Goal: Transaction & Acquisition: Purchase product/service

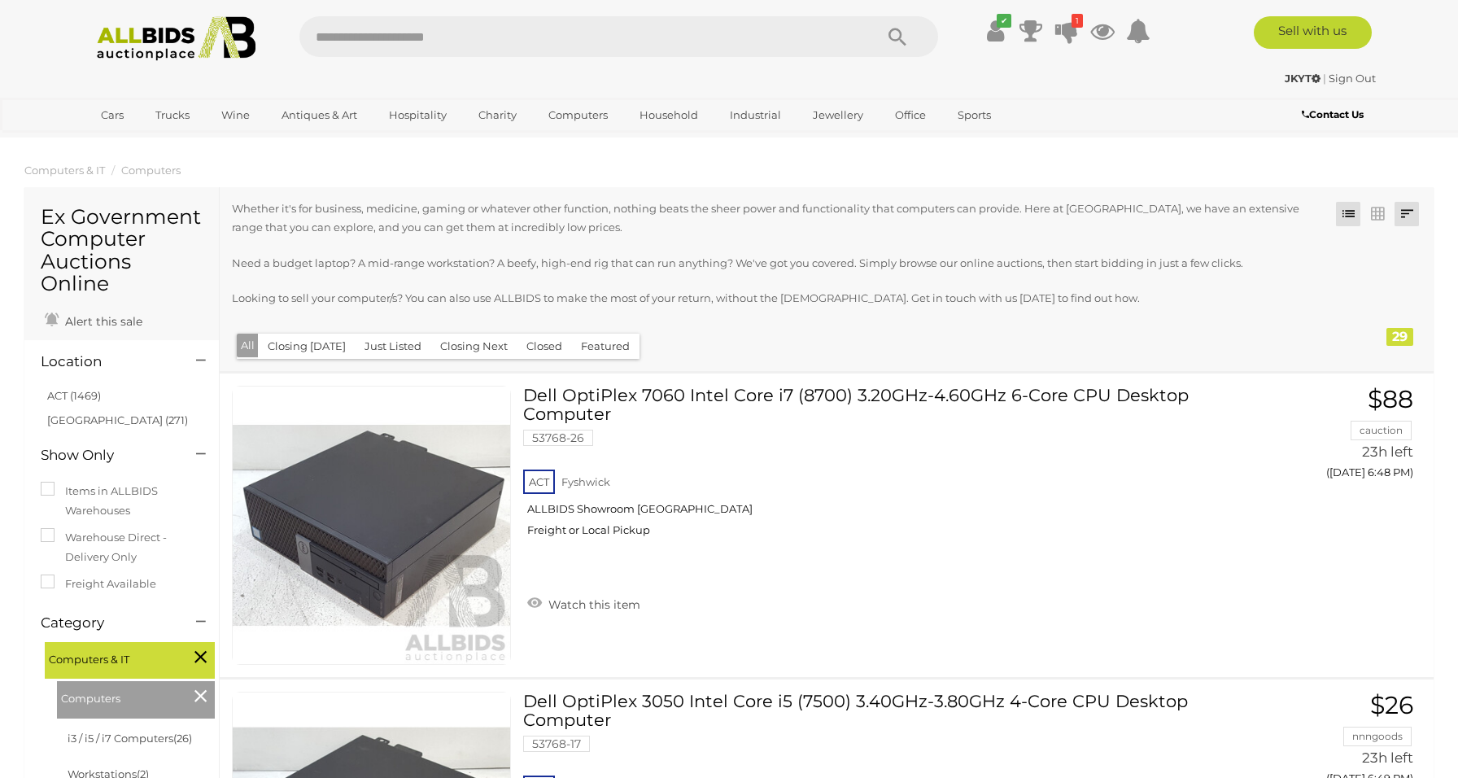
click at [1411, 210] on link at bounding box center [1406, 214] width 24 height 24
click at [1389, 308] on link "Lowest Bid" at bounding box center [1299, 303] width 242 height 28
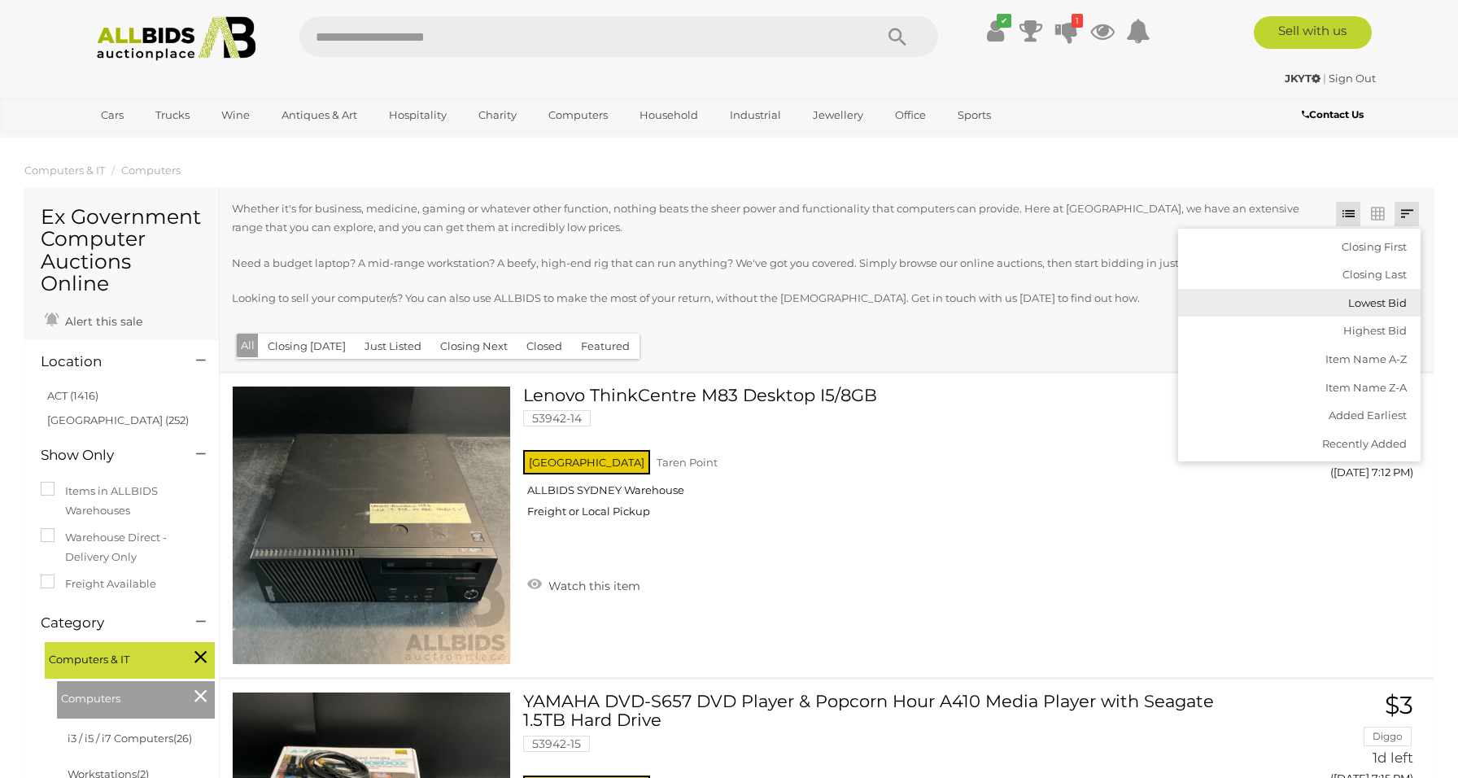
click at [1397, 307] on link "Lowest Bid" at bounding box center [1299, 303] width 242 height 28
click at [1013, 352] on div "Closing First Closing Last Lowest Bid Highest Bid Item Name A-Z Item Name Z-A A…" at bounding box center [827, 279] width 1214 height 185
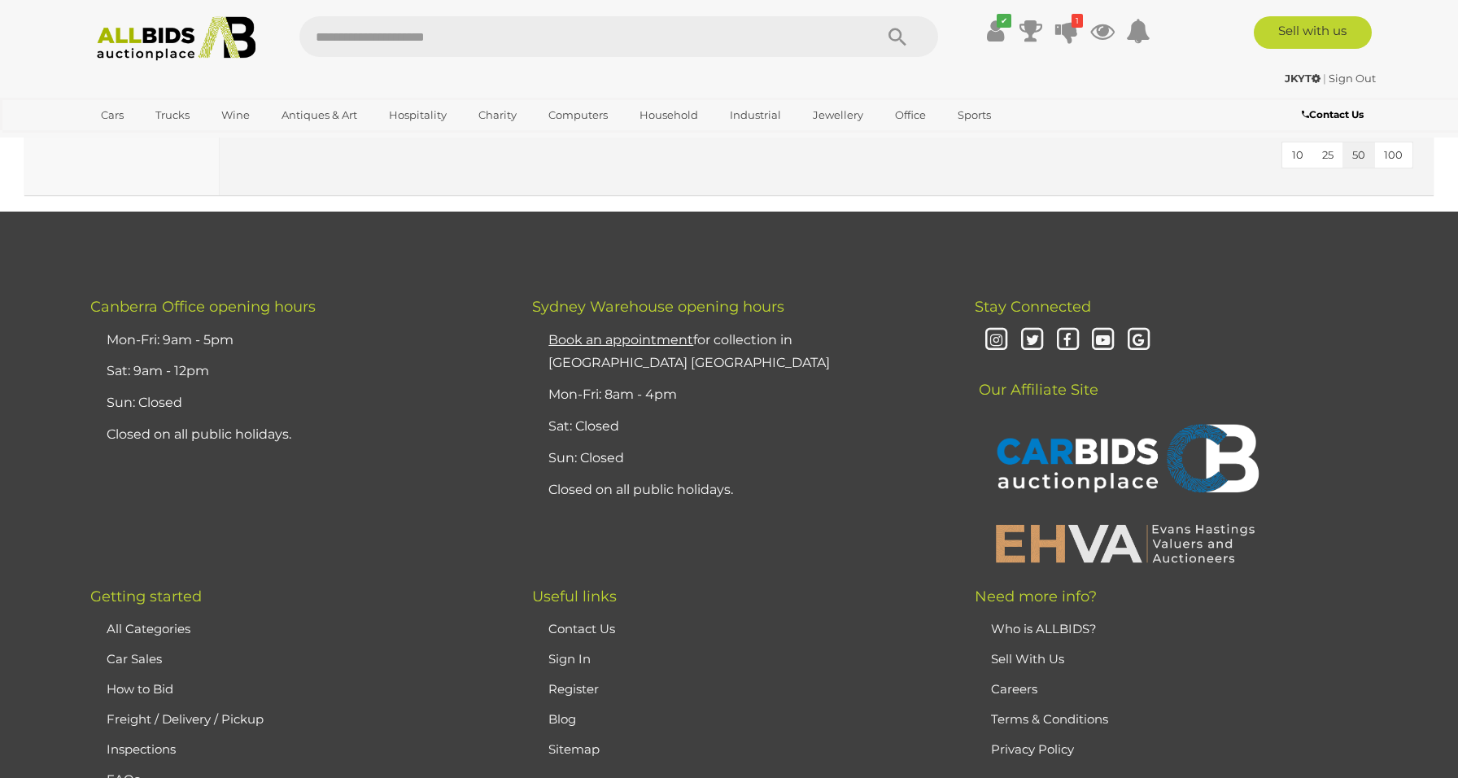
scroll to position [9137, 0]
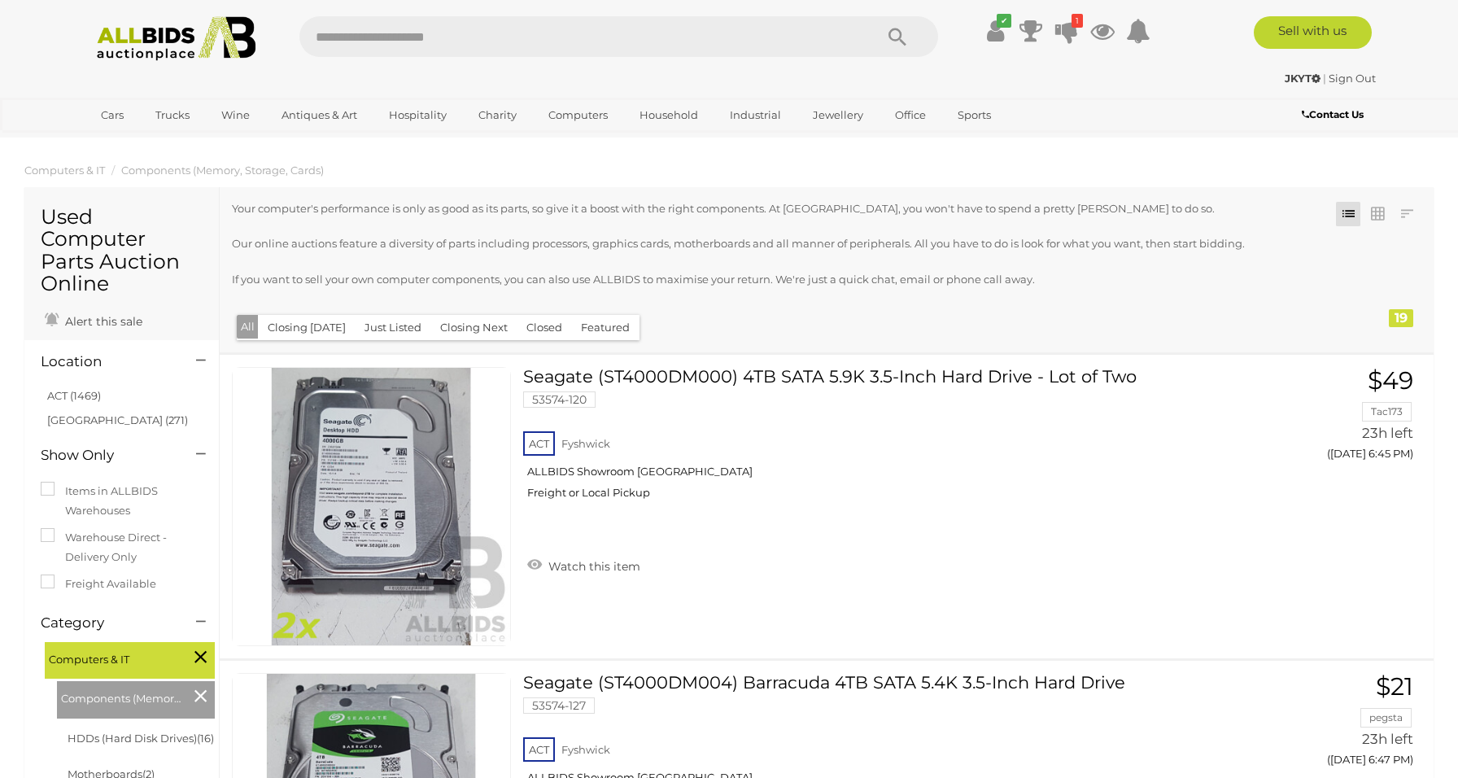
click at [1391, 215] on li at bounding box center [1377, 214] width 29 height 24
click at [1407, 215] on link at bounding box center [1406, 214] width 24 height 24
click at [1381, 302] on link "Lowest Bid" at bounding box center [1299, 303] width 242 height 28
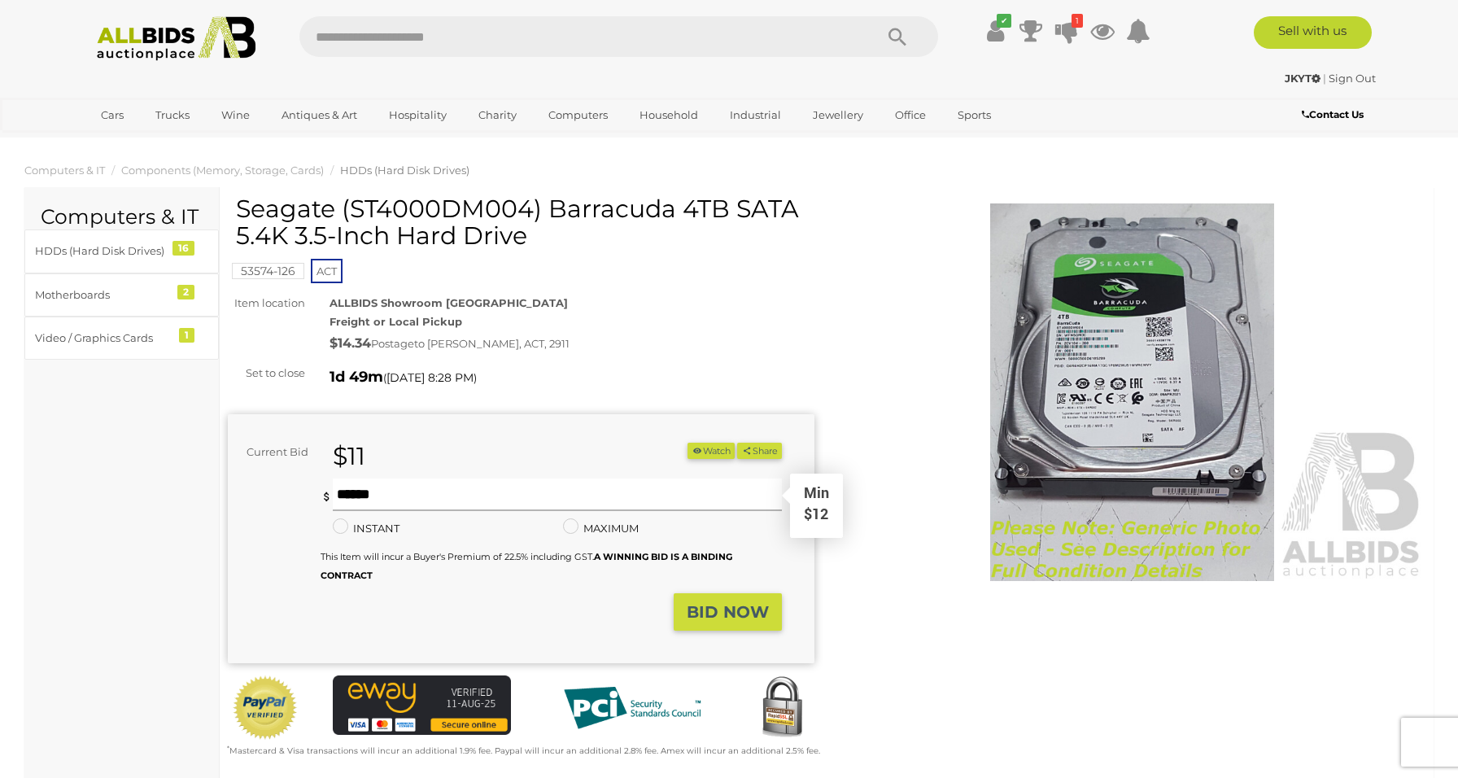
click at [373, 499] on input "text" at bounding box center [558, 494] width 450 height 33
type input "**"
click at [733, 614] on strong "BID NOW" at bounding box center [728, 612] width 82 height 20
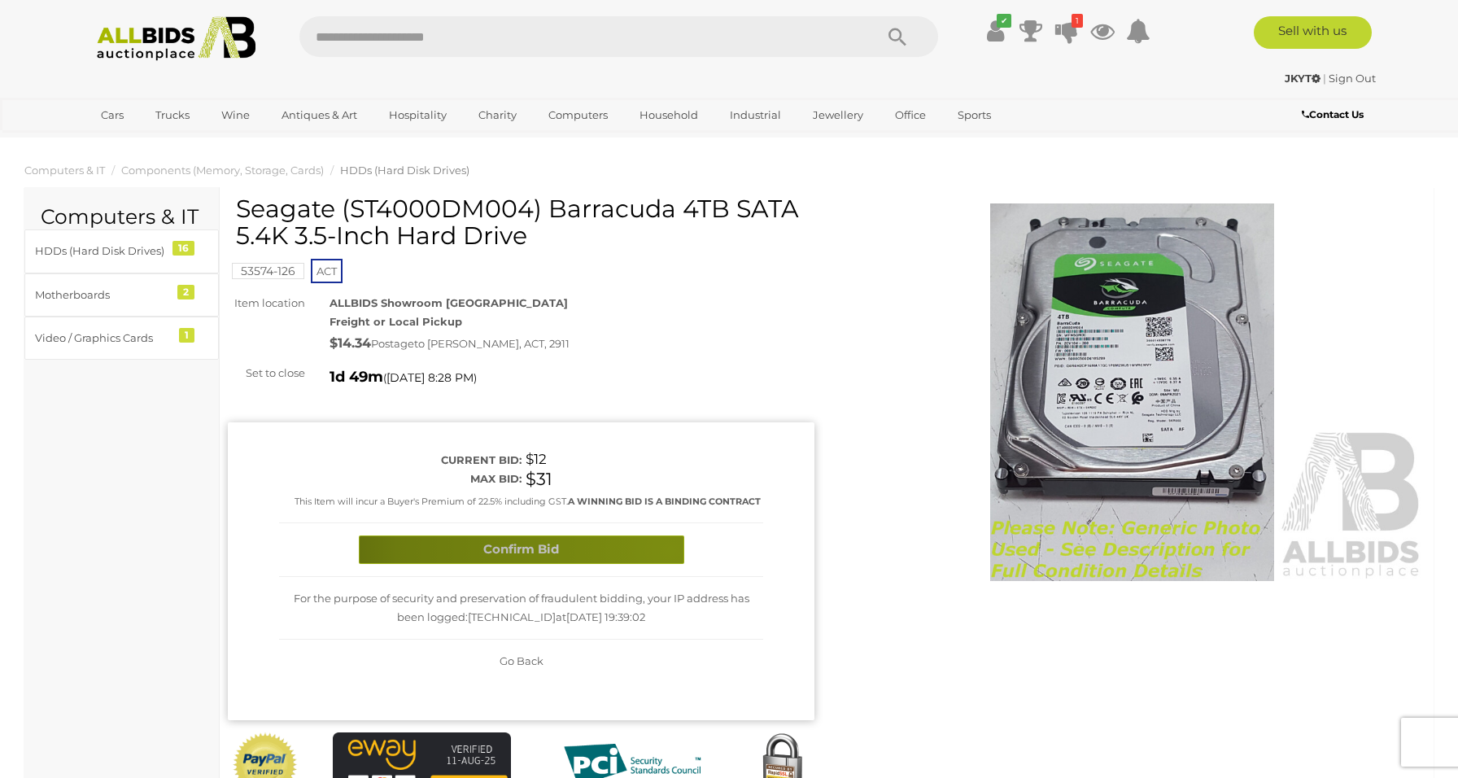
click at [670, 547] on button "Confirm Bid" at bounding box center [521, 549] width 325 height 28
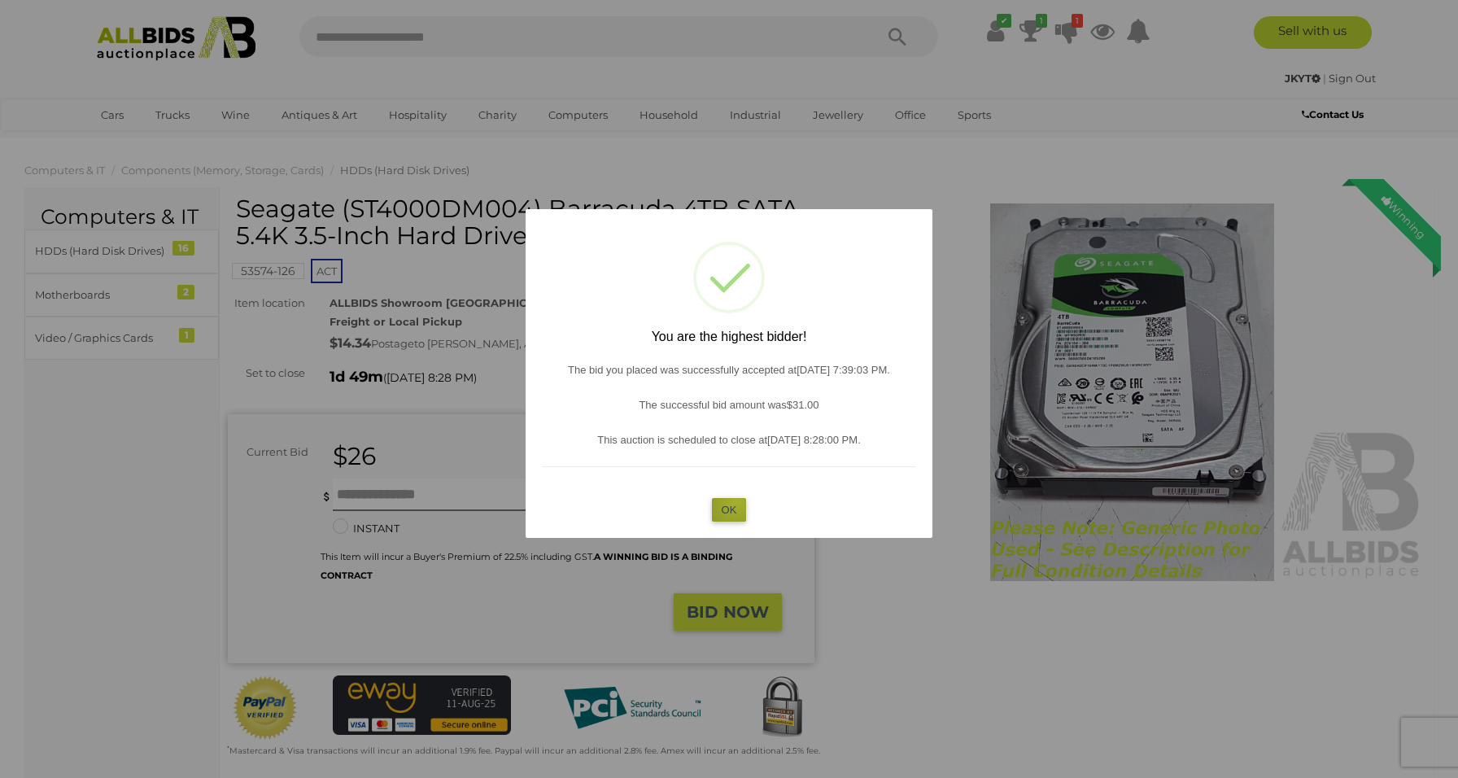
click at [736, 500] on button "OK" at bounding box center [729, 510] width 35 height 24
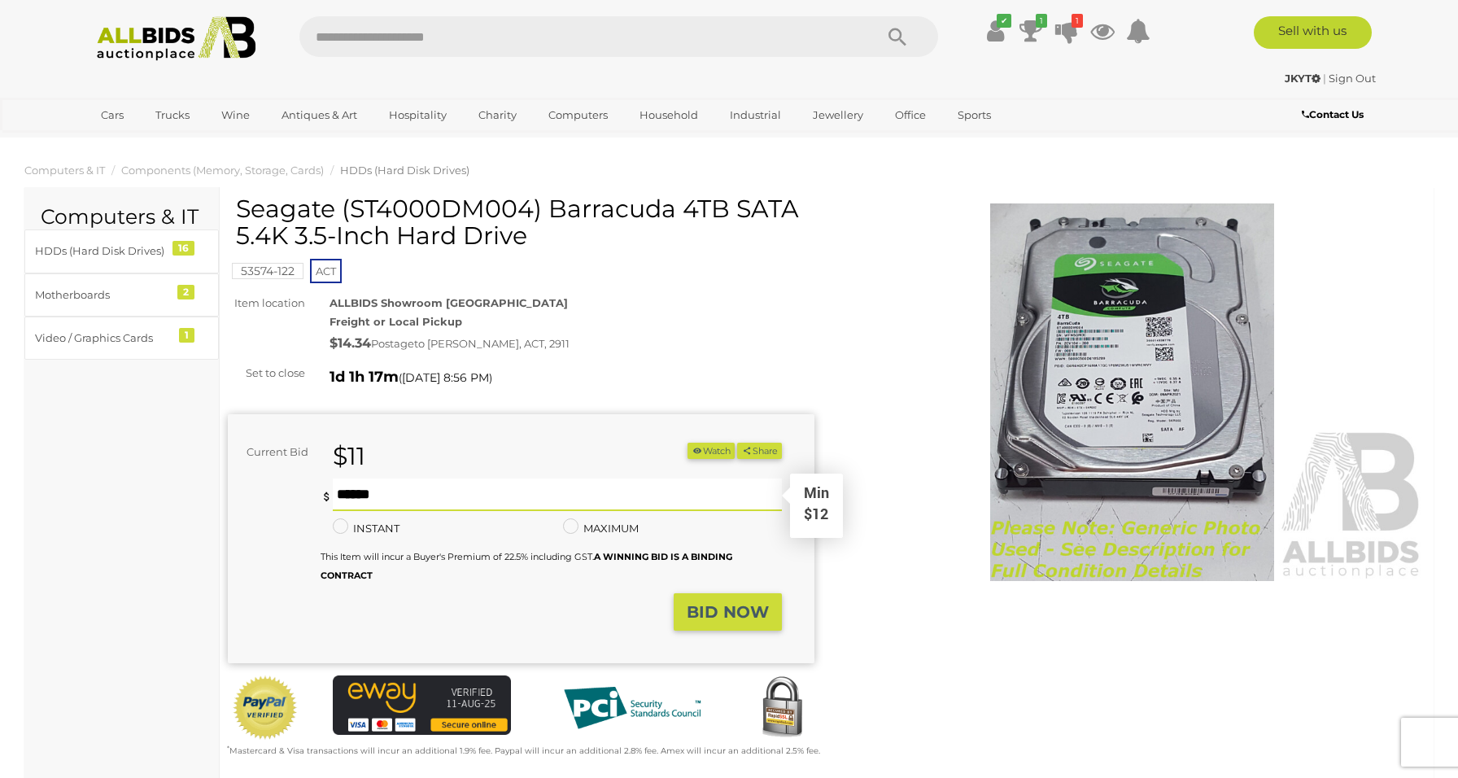
click at [563, 486] on input "text" at bounding box center [558, 494] width 450 height 33
type input "**"
click at [755, 604] on strong "BID NOW" at bounding box center [728, 612] width 82 height 20
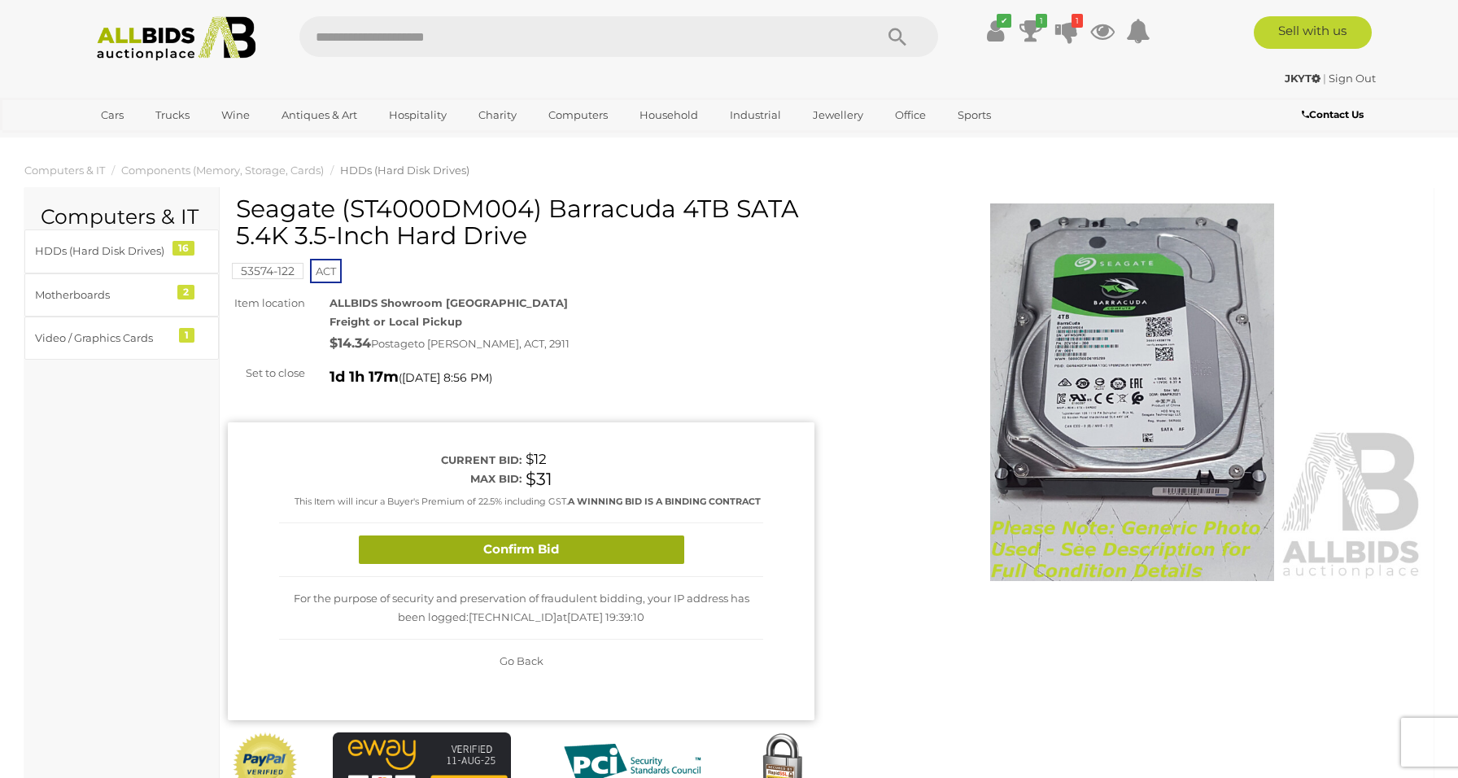
click at [568, 547] on button "Confirm Bid" at bounding box center [521, 549] width 325 height 28
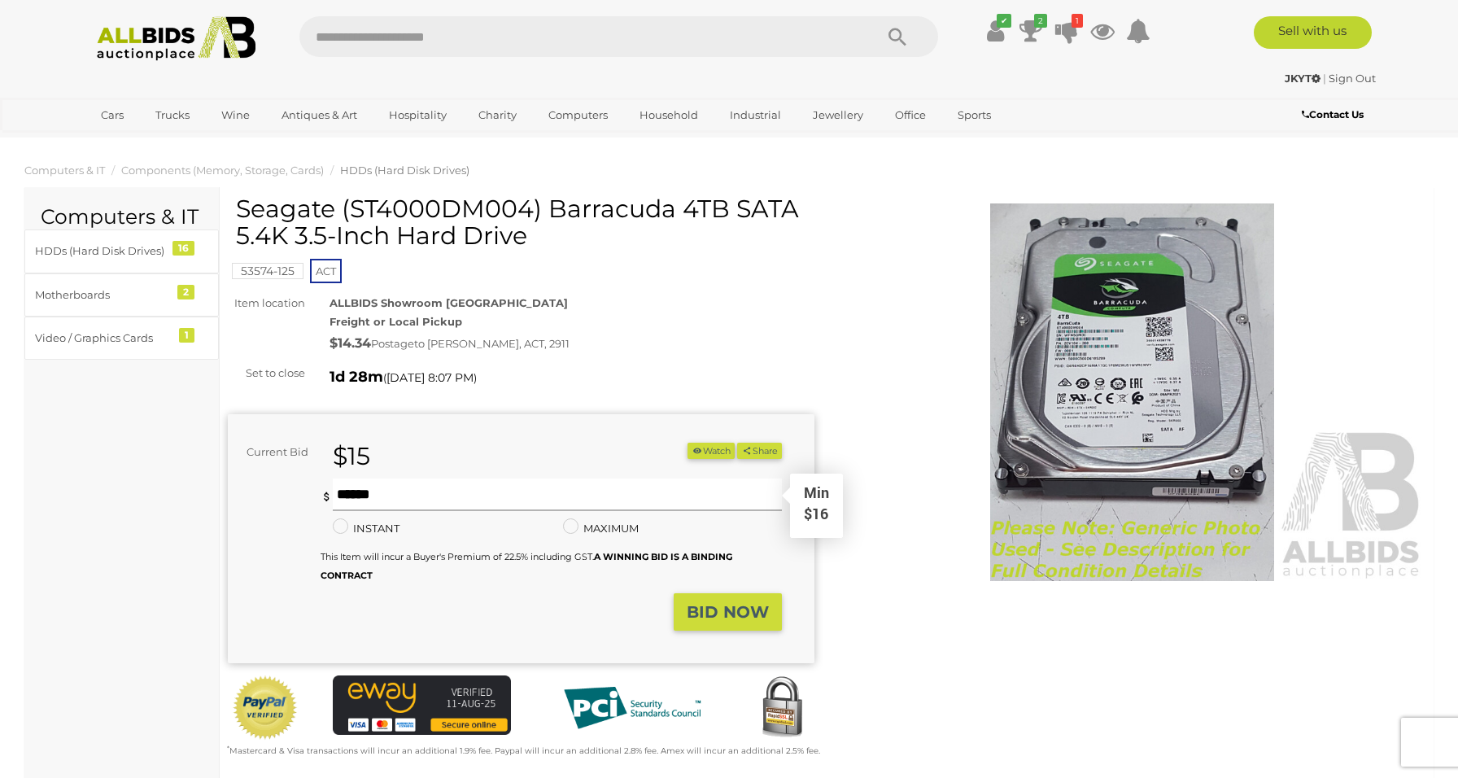
click at [498, 487] on input "text" at bounding box center [558, 494] width 450 height 33
type input "**"
click at [707, 602] on strong "BID NOW" at bounding box center [728, 612] width 82 height 20
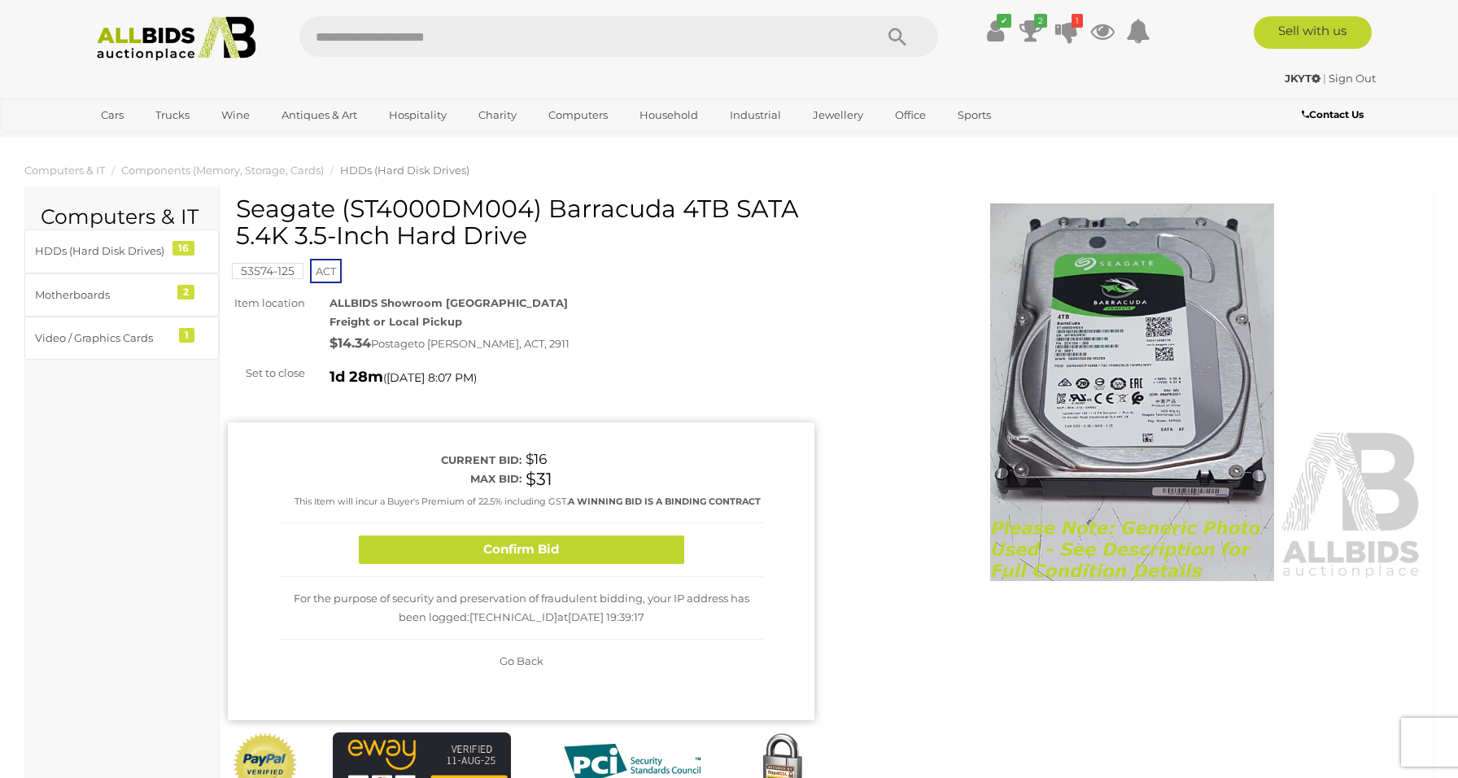
click at [643, 571] on div "Confirm Bid" at bounding box center [521, 550] width 484 height 54
click at [643, 540] on button "Confirm Bid" at bounding box center [521, 549] width 325 height 28
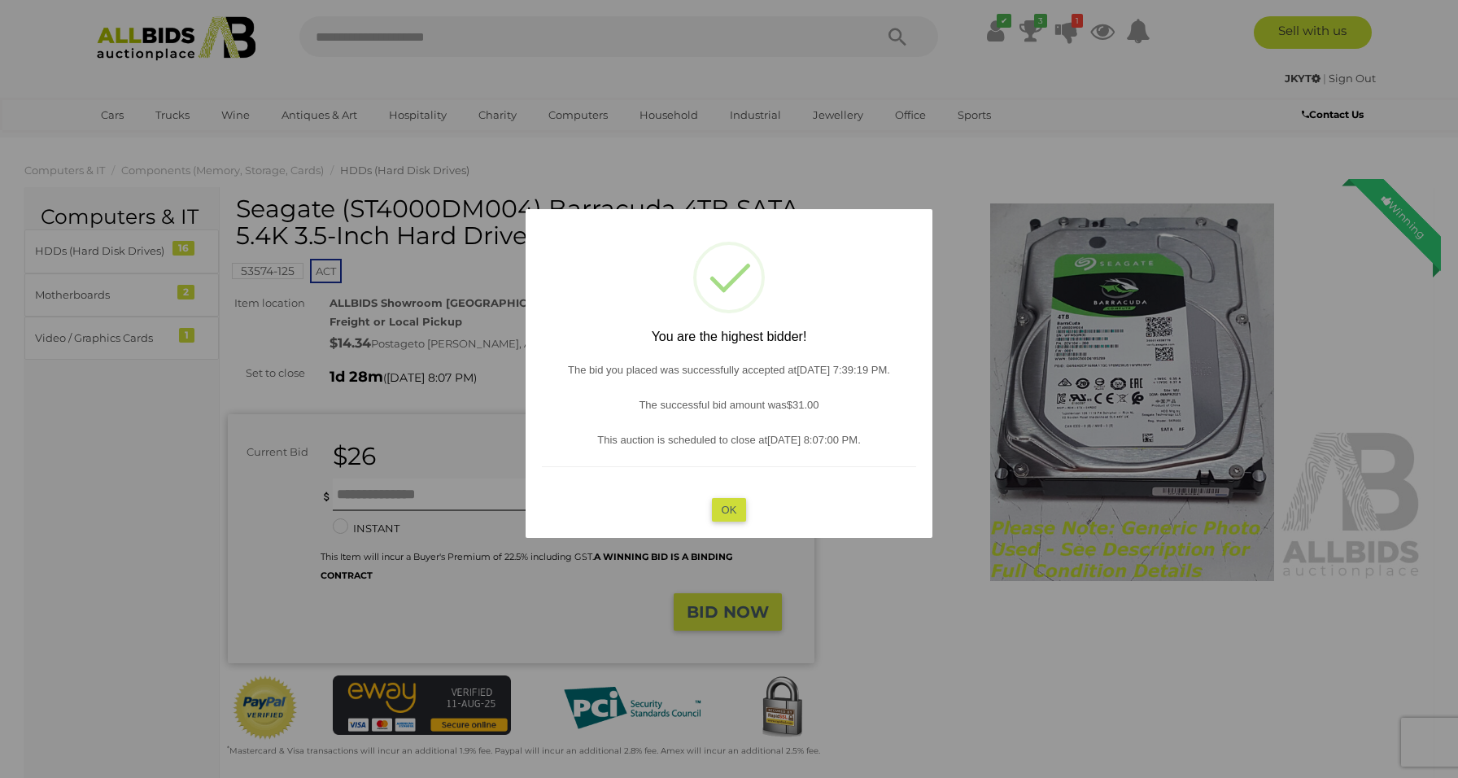
click at [730, 473] on div "? ! i You are the highest bidder! The bid you placed was successfully accepted …" at bounding box center [729, 373] width 407 height 329
click at [730, 524] on div "? ! i You are the highest bidder! The bid you placed was successfully accepted …" at bounding box center [729, 373] width 407 height 329
click at [730, 495] on div "? ! i You are the highest bidder! The bid you placed was successfully accepted …" at bounding box center [729, 373] width 407 height 329
click at [730, 504] on button "OK" at bounding box center [729, 510] width 35 height 24
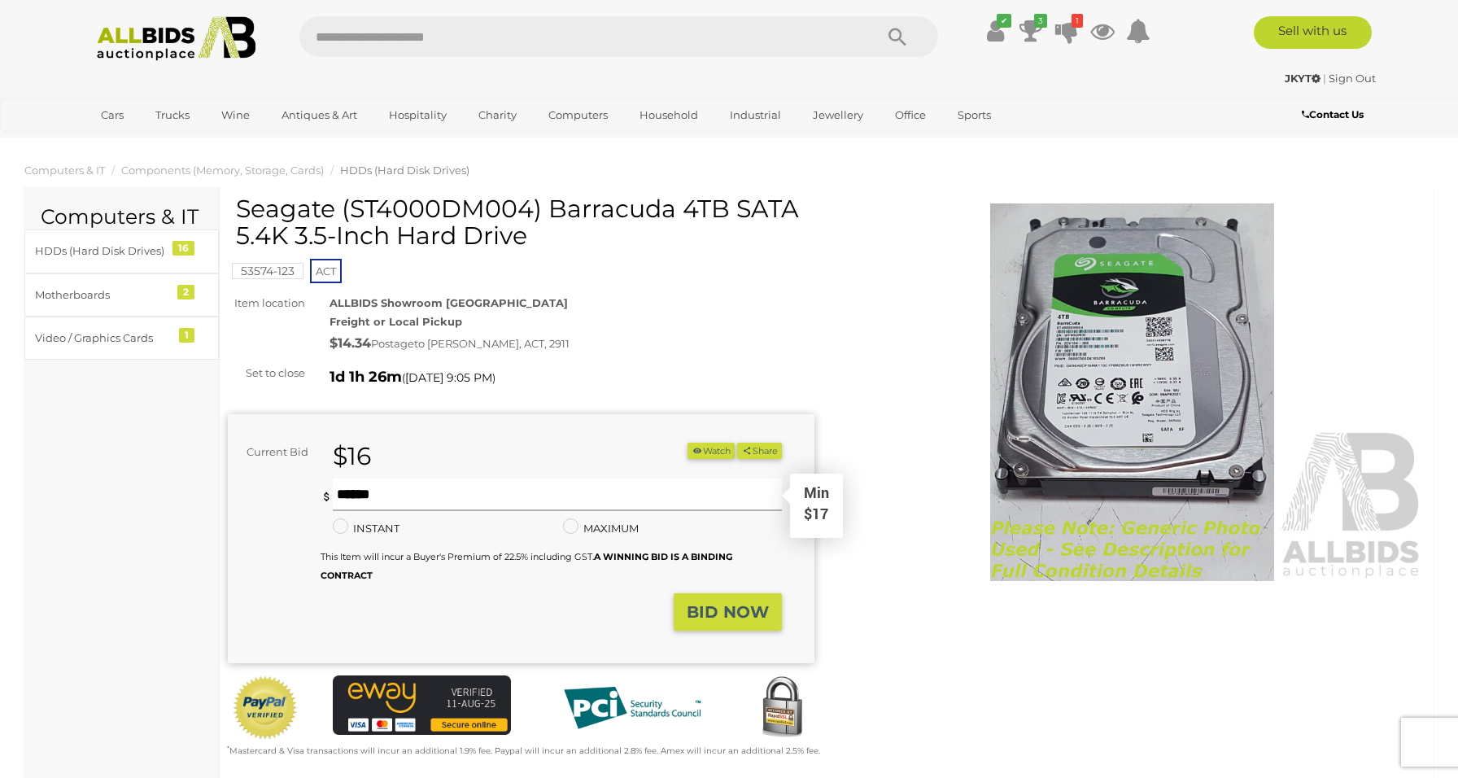
click at [465, 491] on input "text" at bounding box center [558, 494] width 450 height 33
type input "**"
click at [713, 596] on button "BID NOW" at bounding box center [728, 612] width 108 height 38
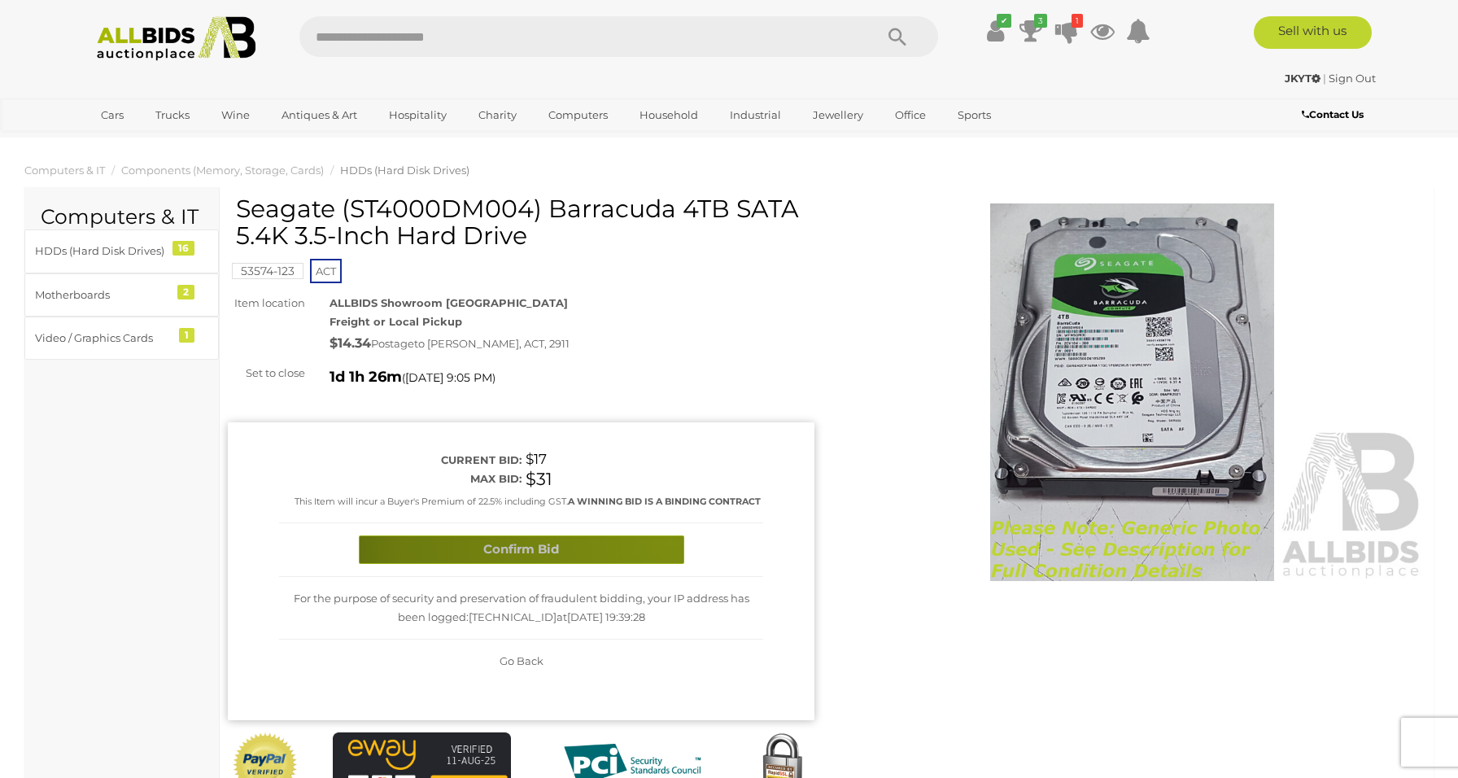
click at [670, 536] on button "Confirm Bid" at bounding box center [521, 549] width 325 height 28
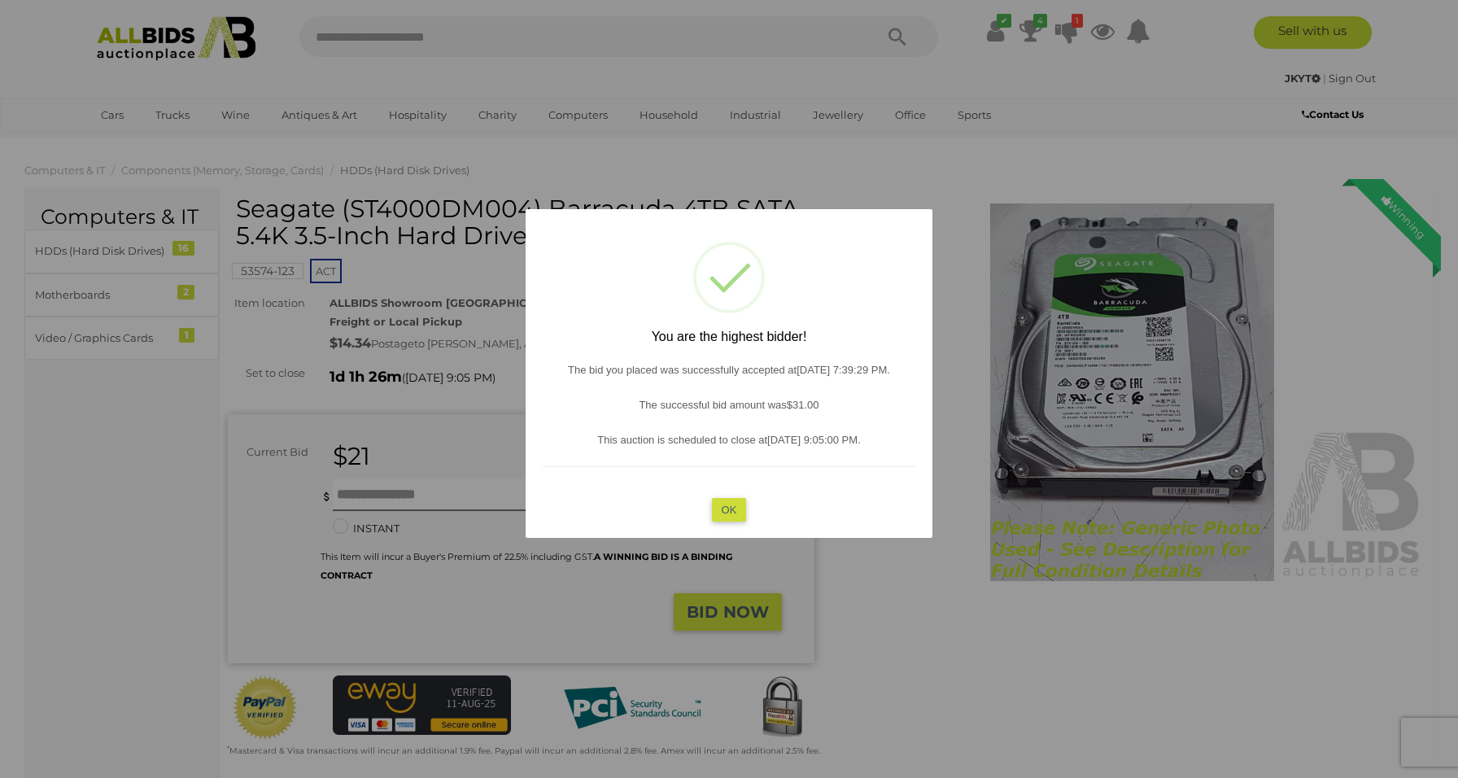
click at [718, 492] on div "? ! i You are the highest bidder! The bid you placed was successfully accepted …" at bounding box center [729, 373] width 407 height 329
click at [722, 502] on button "OK" at bounding box center [729, 510] width 35 height 24
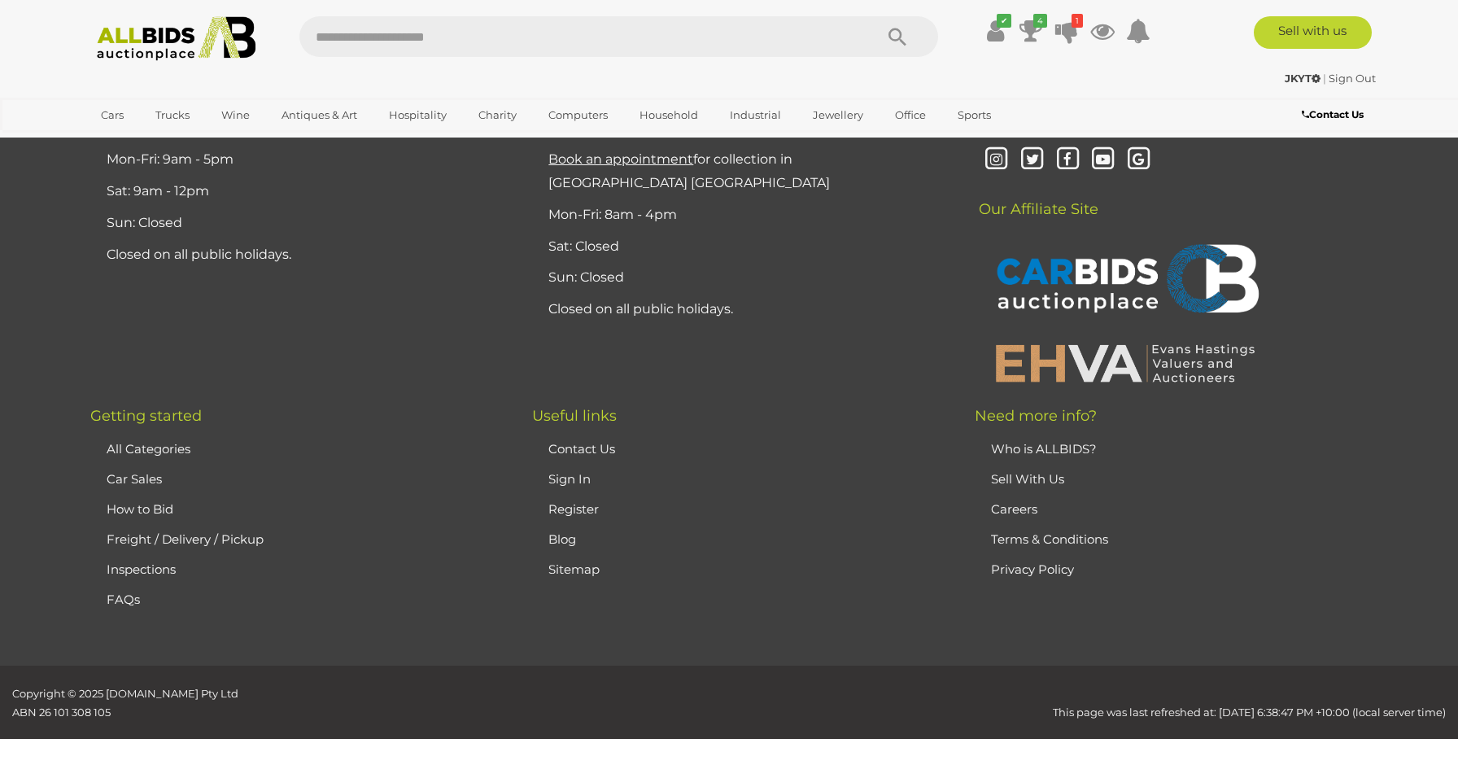
scroll to position [6178, 0]
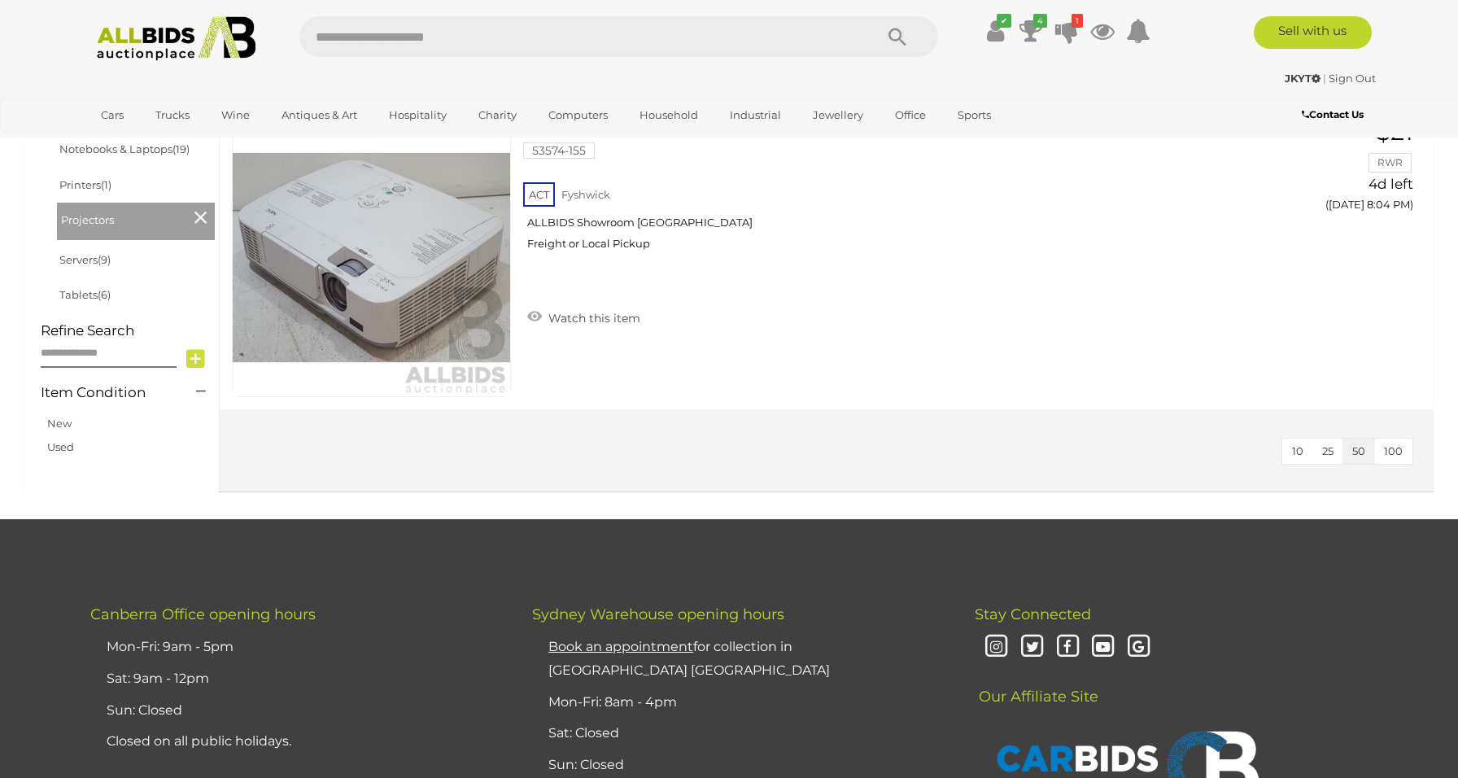
scroll to position [901, 0]
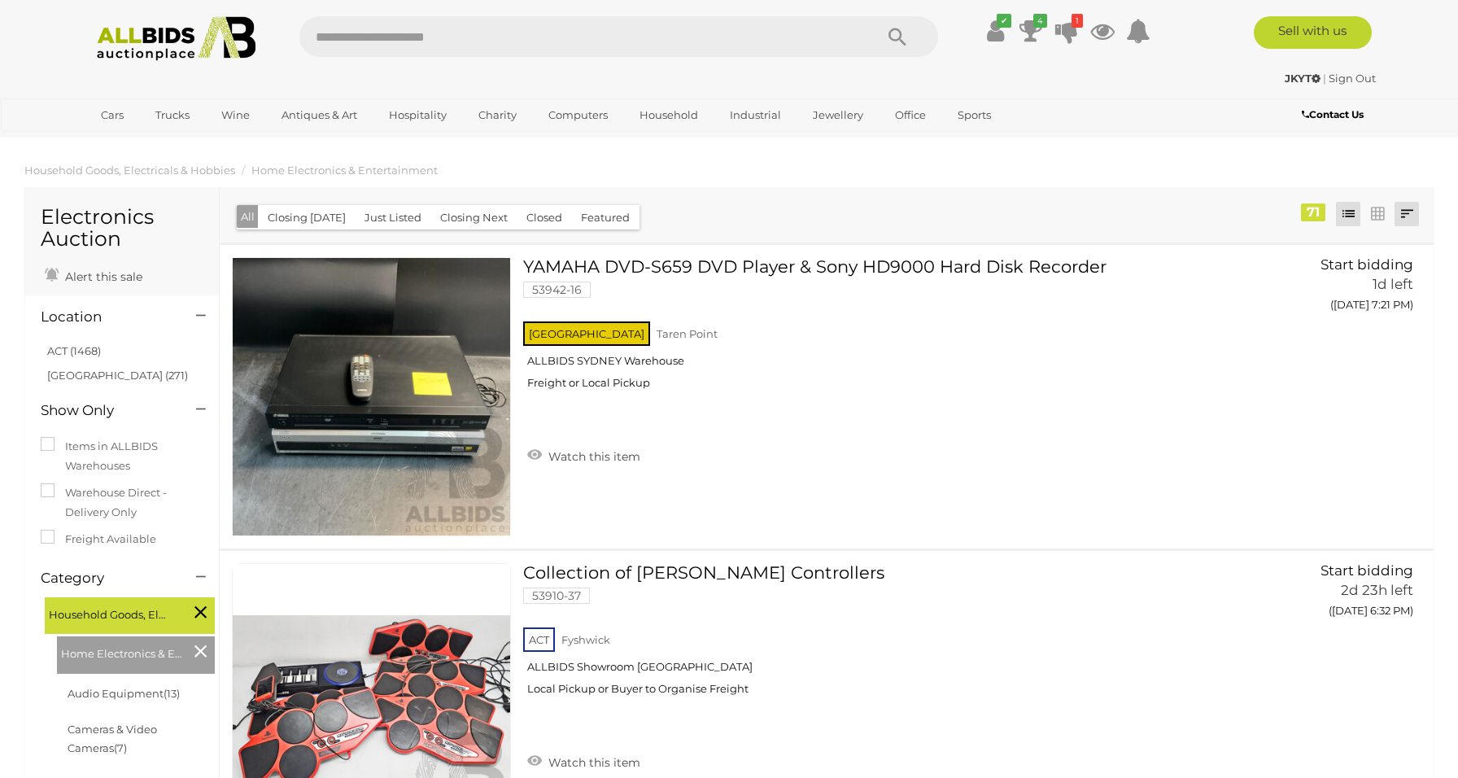
click at [1411, 216] on link at bounding box center [1406, 214] width 24 height 24
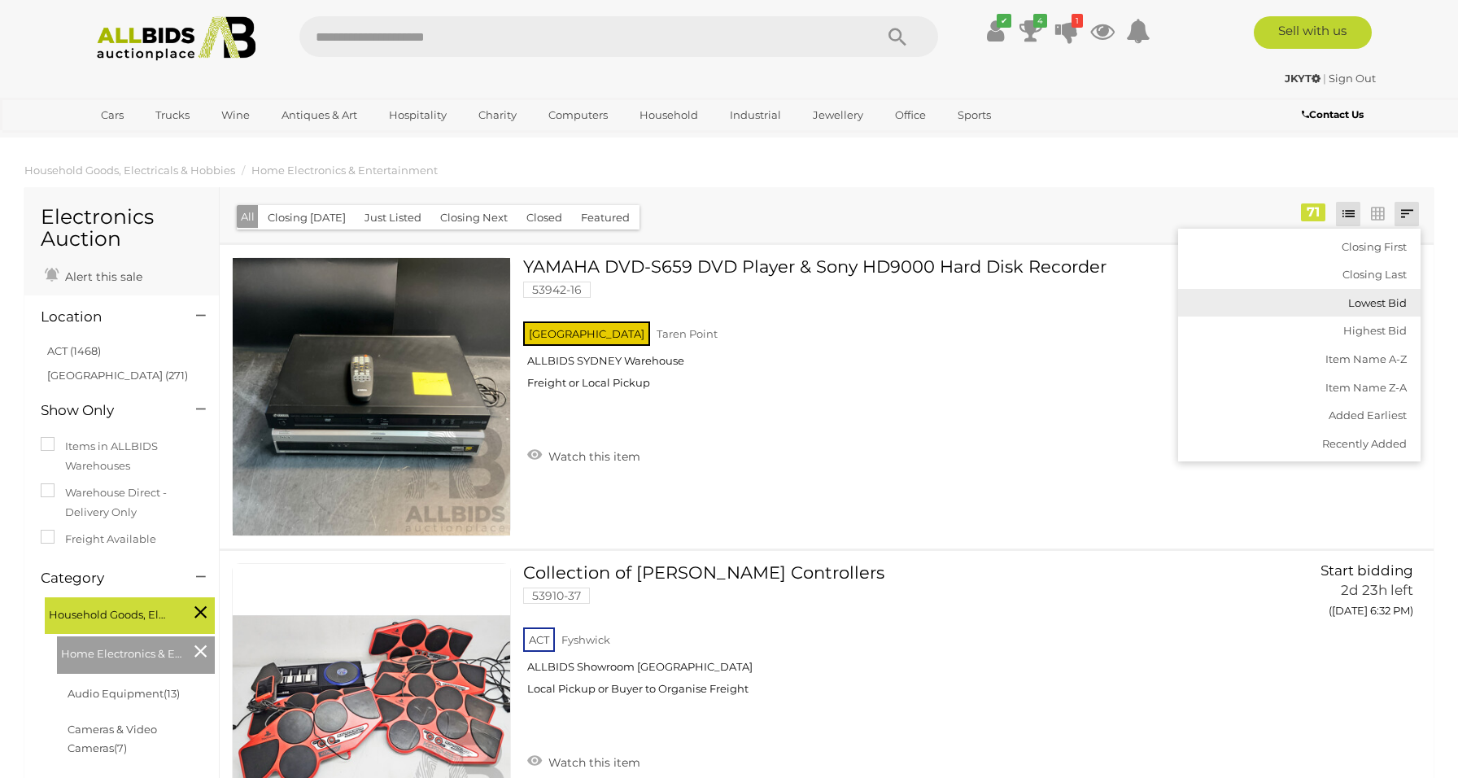
click at [1392, 303] on link "Lowest Bid" at bounding box center [1299, 303] width 242 height 28
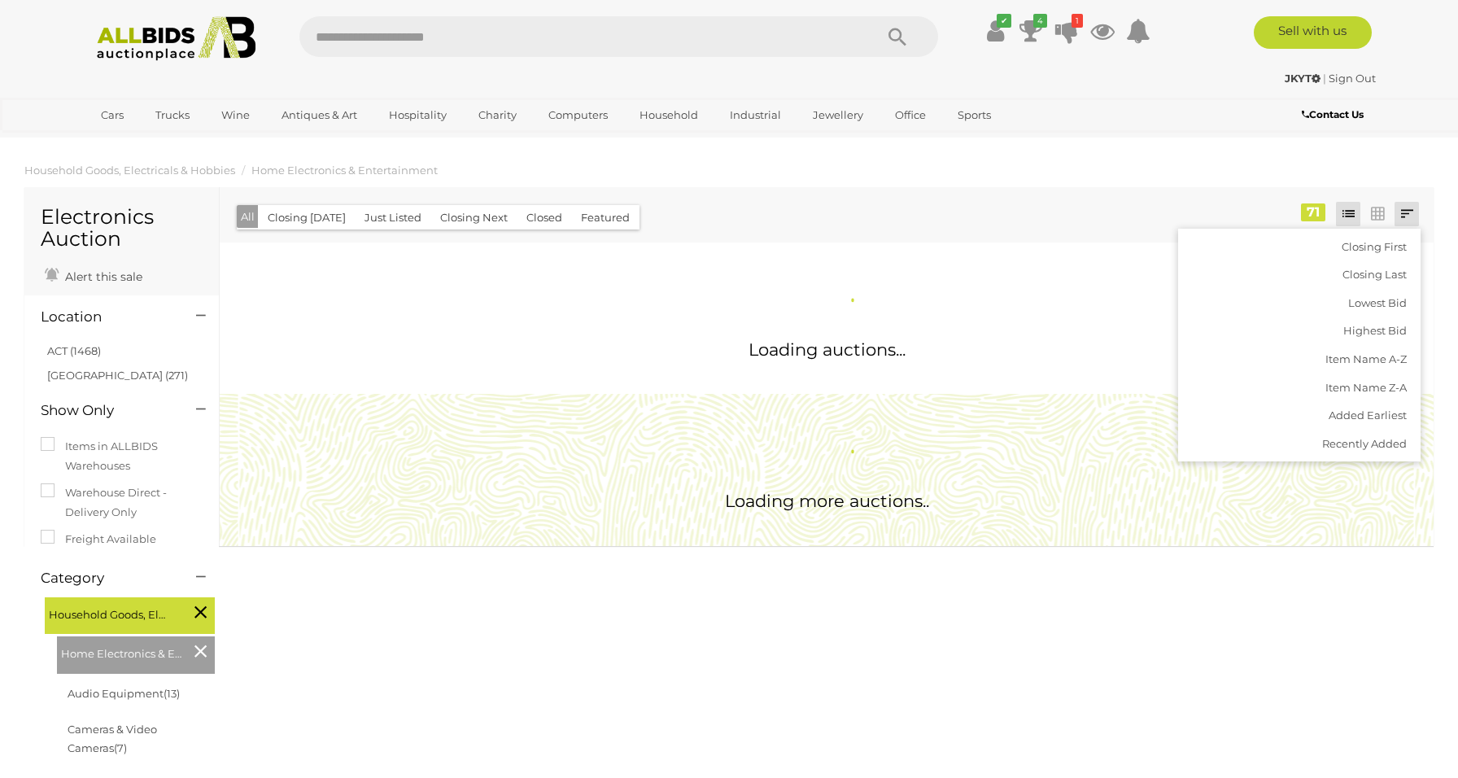
click at [1394, 137] on div "✔ Current Bids" at bounding box center [729, 68] width 1458 height 137
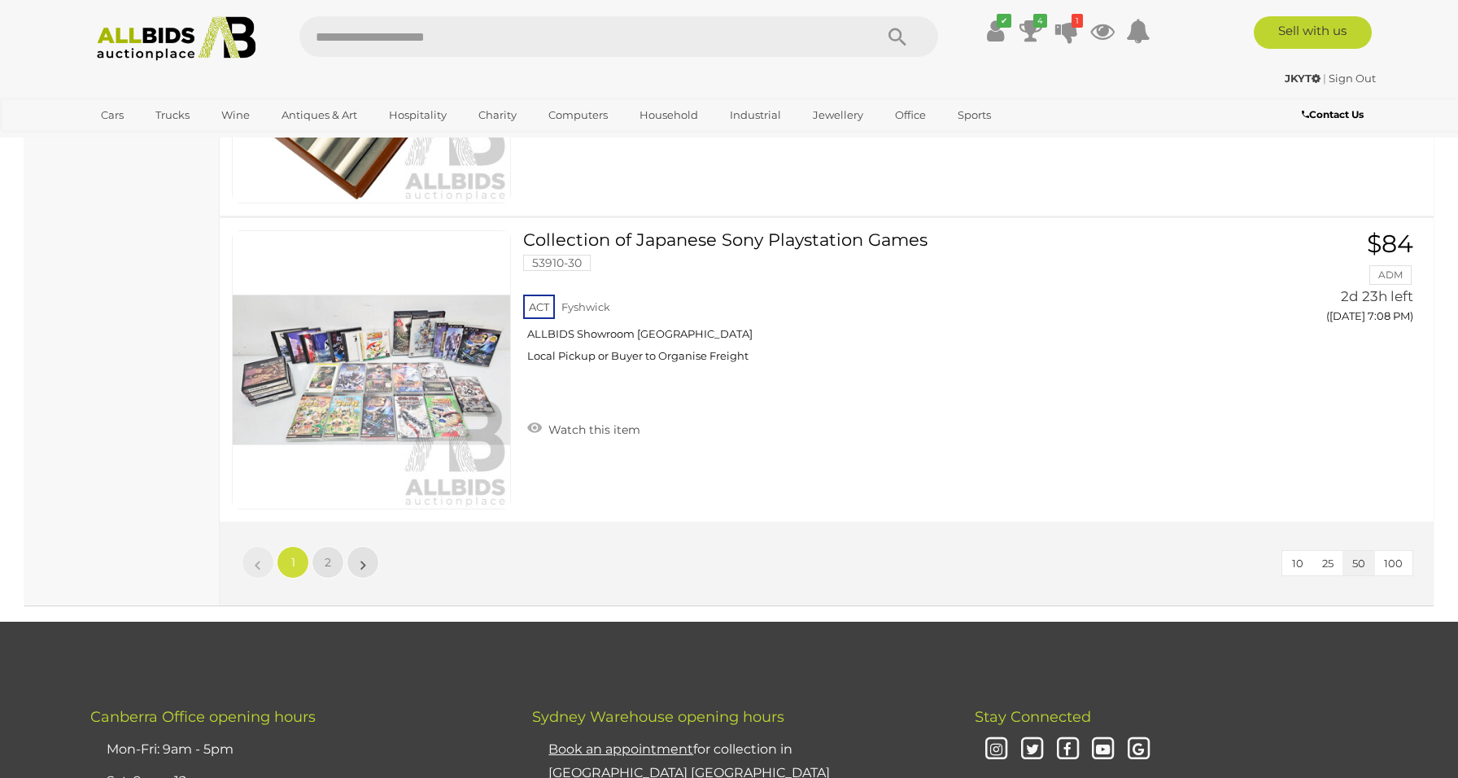
scroll to position [15190, 0]
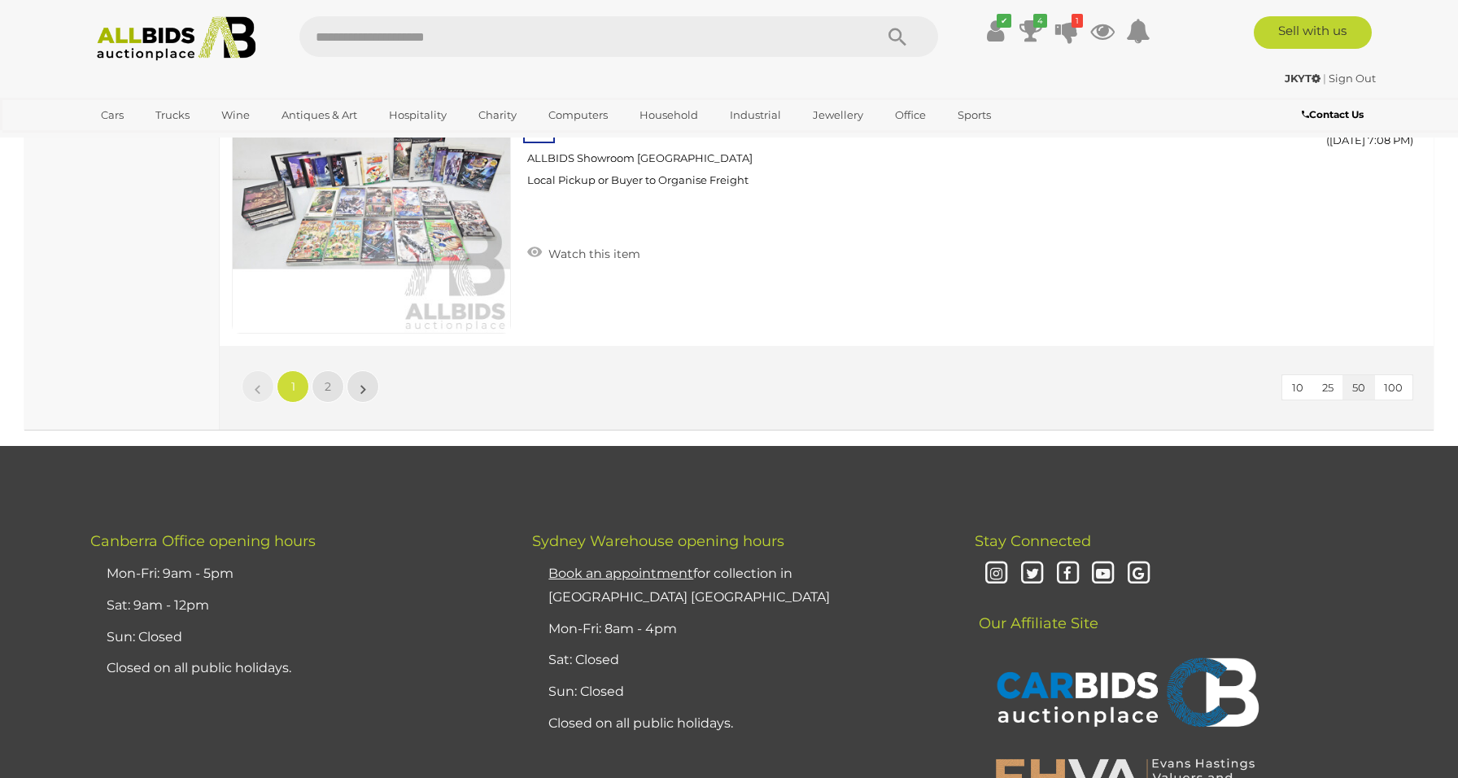
click at [345, 390] on ul "« 1 2 »" at bounding box center [310, 386] width 141 height 33
click at [330, 389] on span "2" at bounding box center [328, 386] width 7 height 15
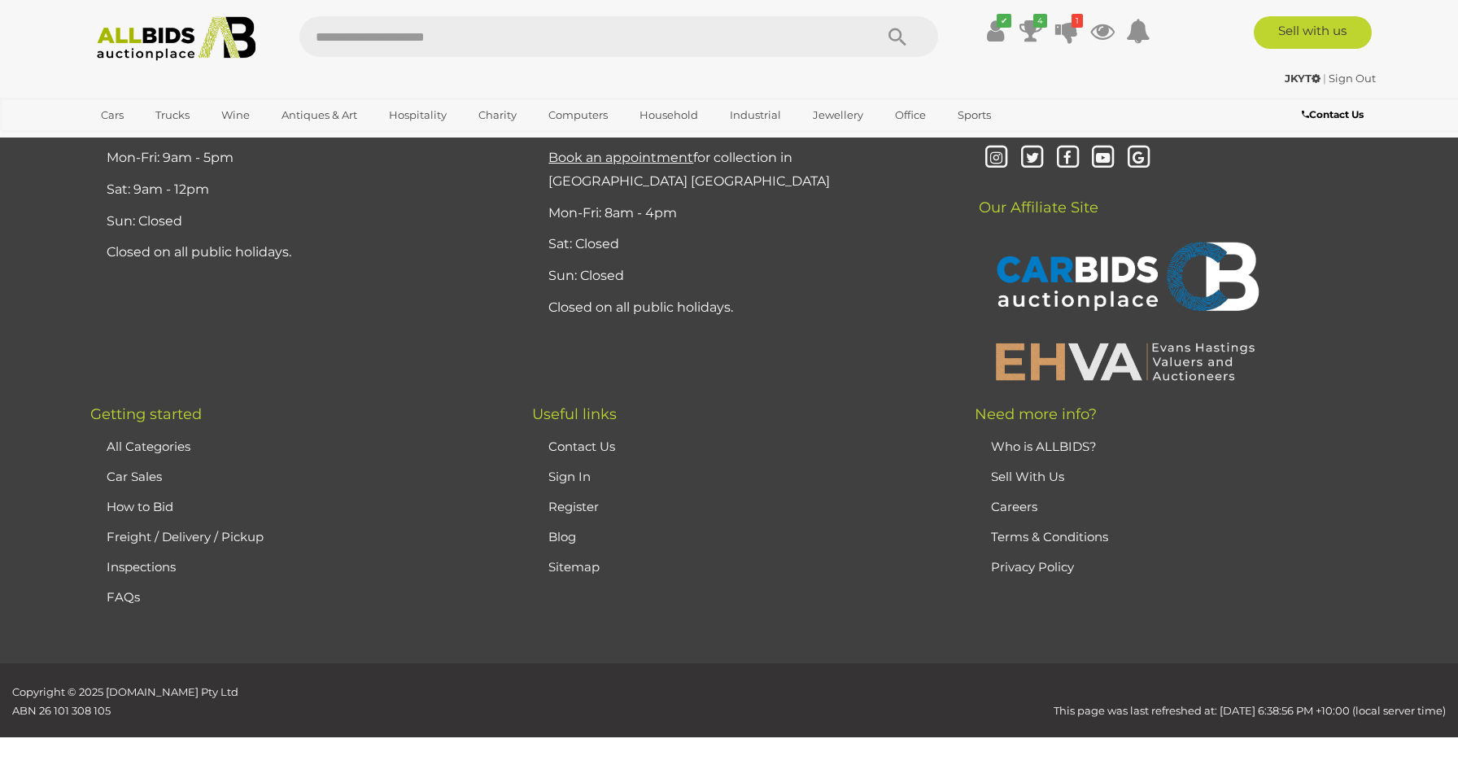
scroll to position [79, 0]
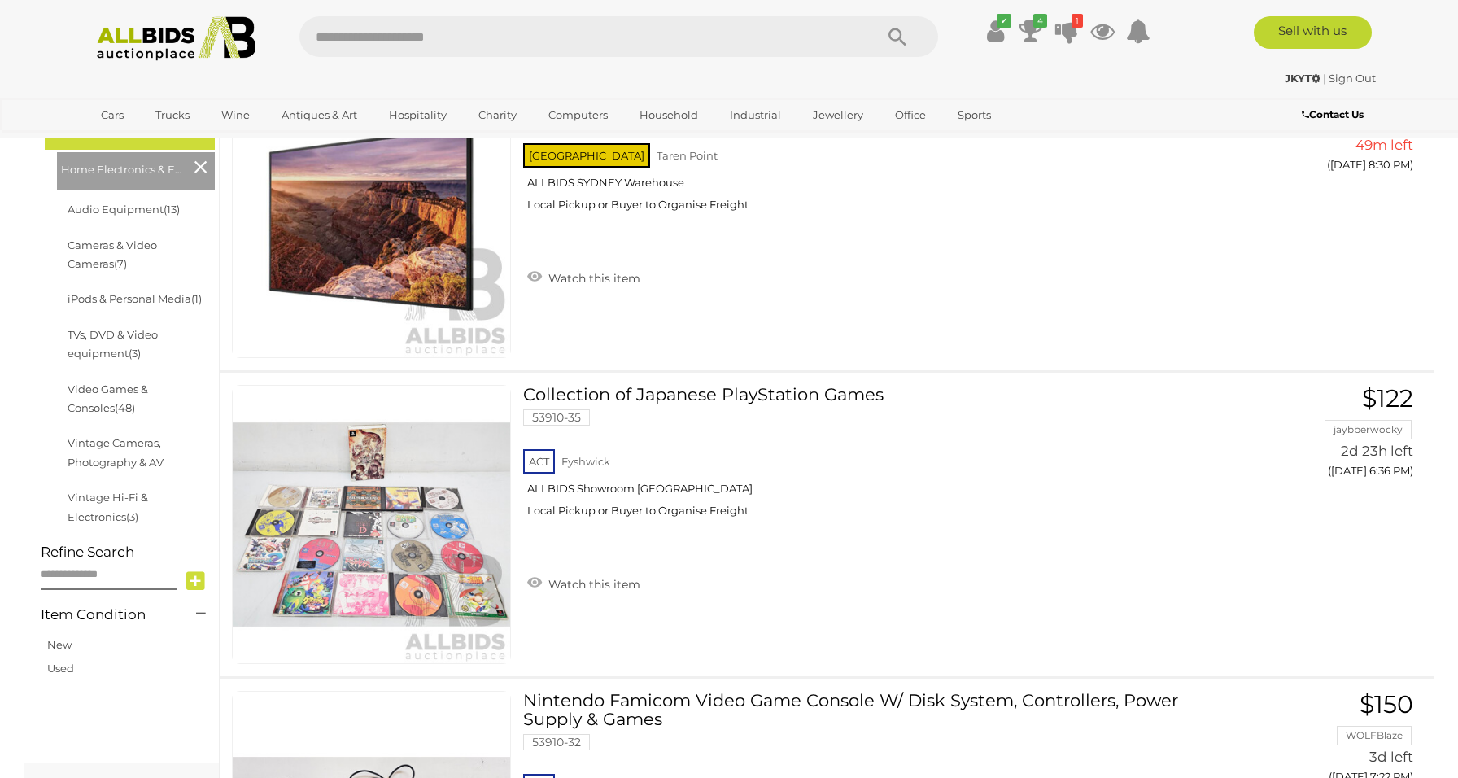
scroll to position [119, 0]
